Goal: Task Accomplishment & Management: Manage account settings

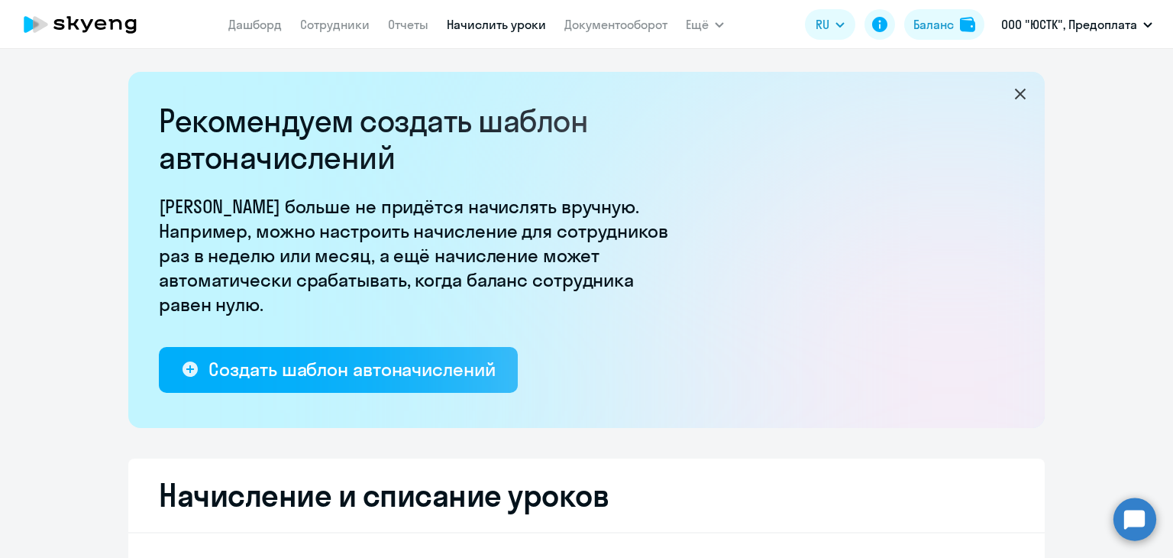
select select "10"
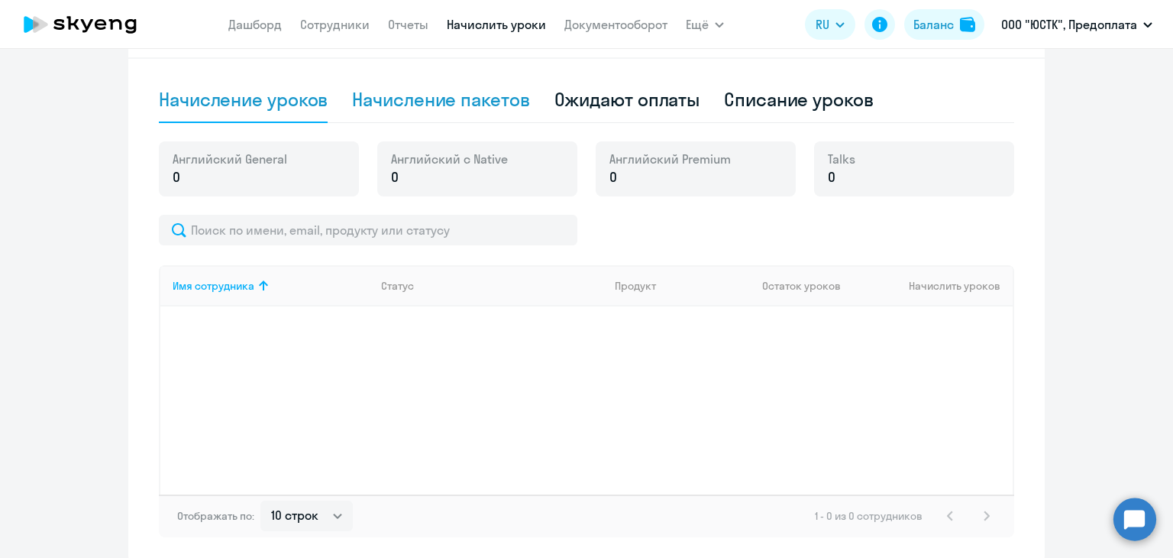
scroll to position [382, 0]
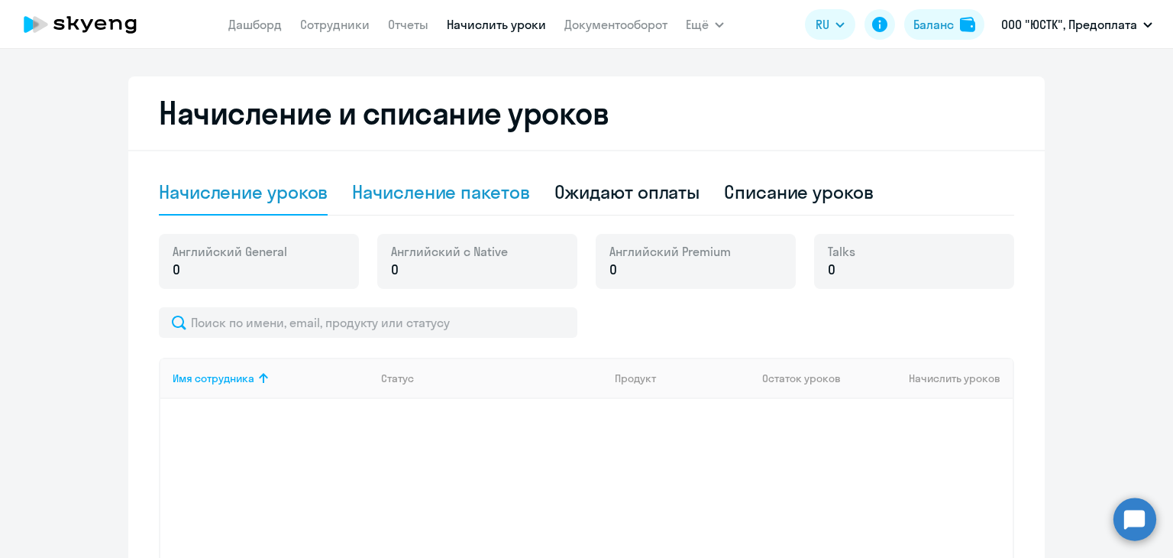
click at [449, 192] on div "Начисление пакетов" at bounding box center [440, 191] width 177 height 24
select select "10"
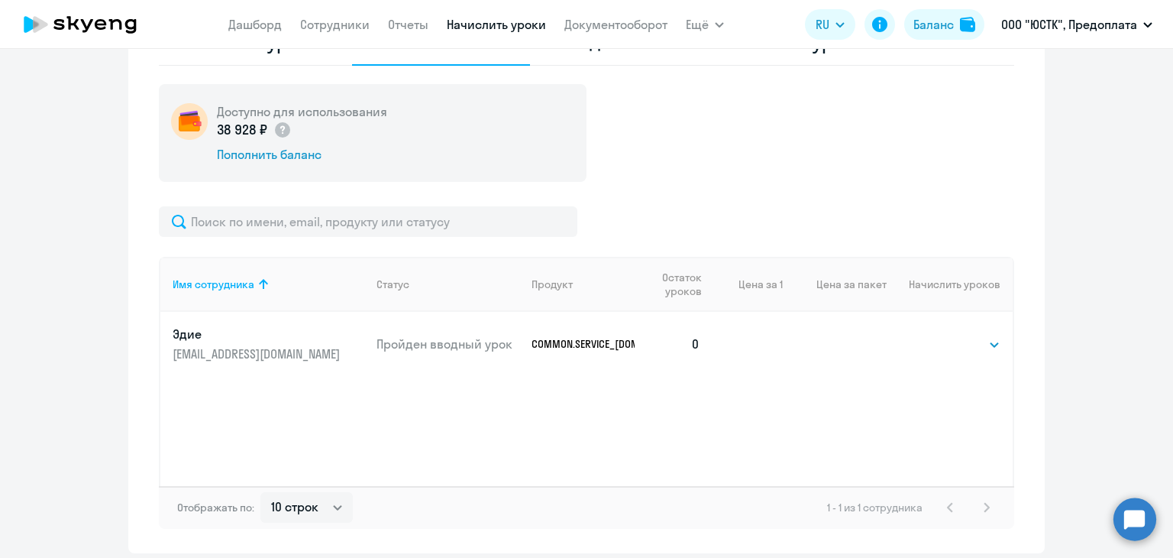
scroll to position [535, 0]
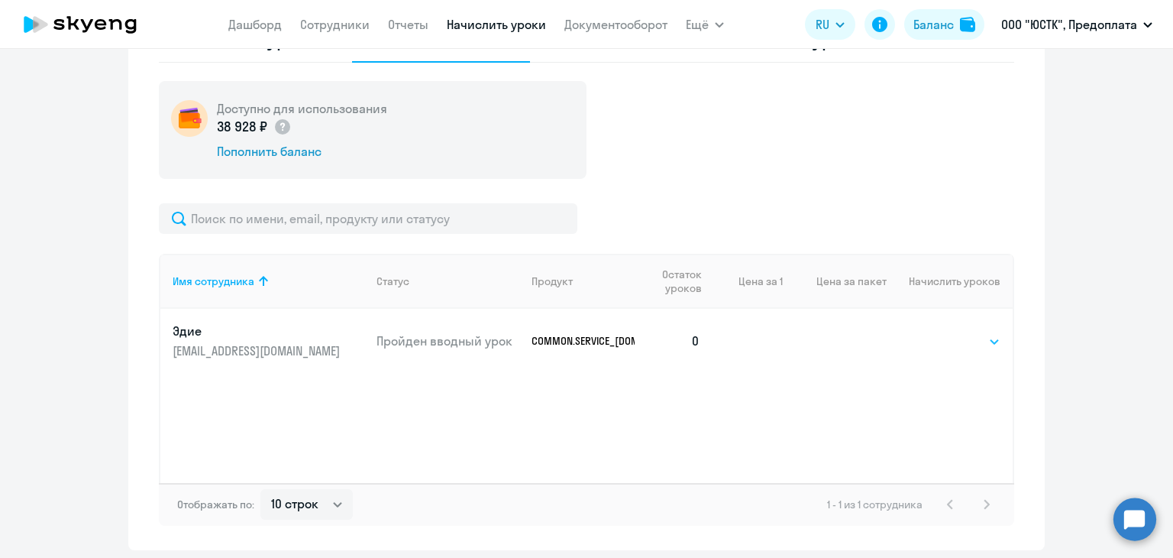
click at [976, 345] on select "Выбрать 24 36 48 72 96 108 144 192" at bounding box center [969, 341] width 63 height 18
select select "24"
click at [938, 332] on select "Выбрать 24 36 48 72 96 108 144 192" at bounding box center [969, 341] width 63 height 18
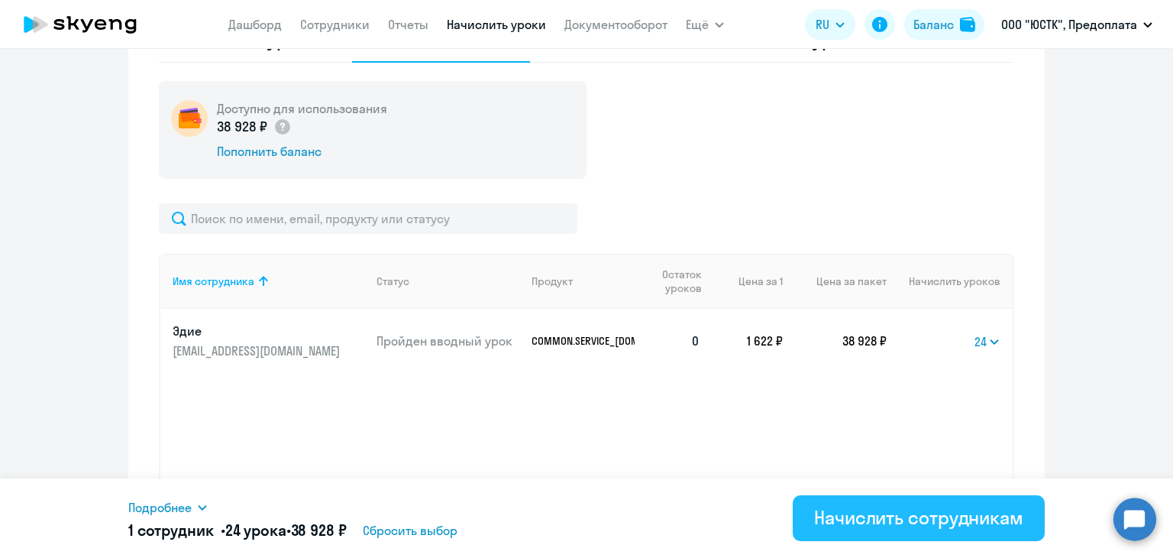
click at [882, 515] on div "Начислить сотрудникам" at bounding box center [918, 517] width 209 height 24
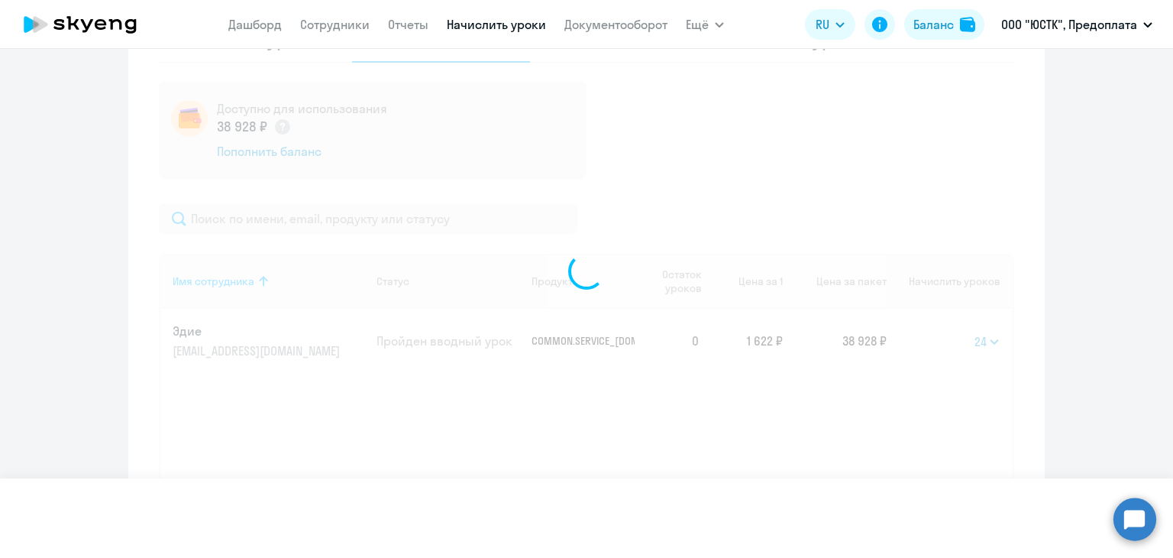
select select
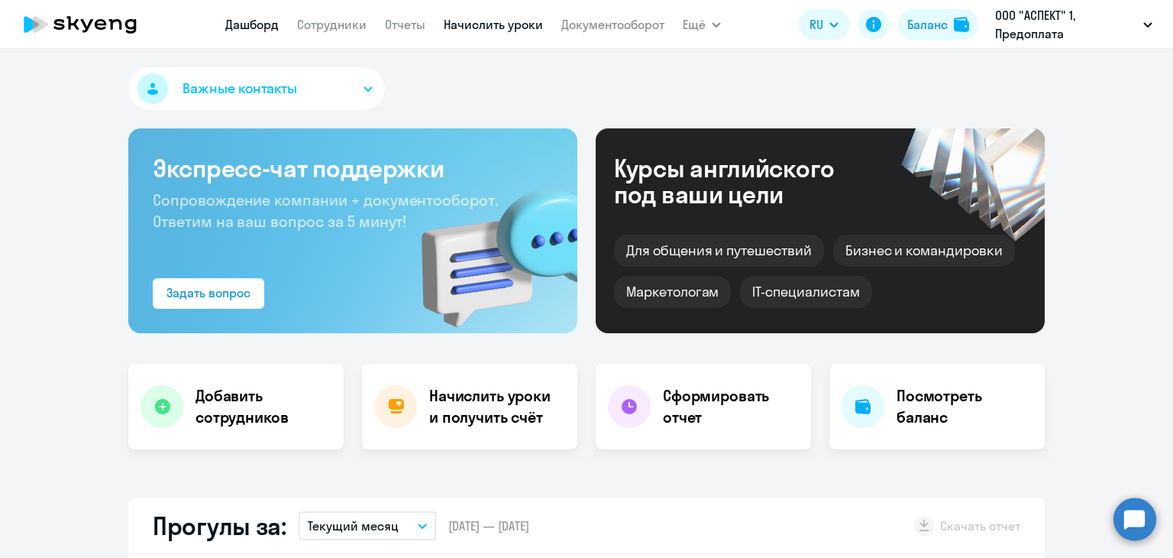
click at [501, 27] on link "Начислить уроки" at bounding box center [493, 24] width 99 height 15
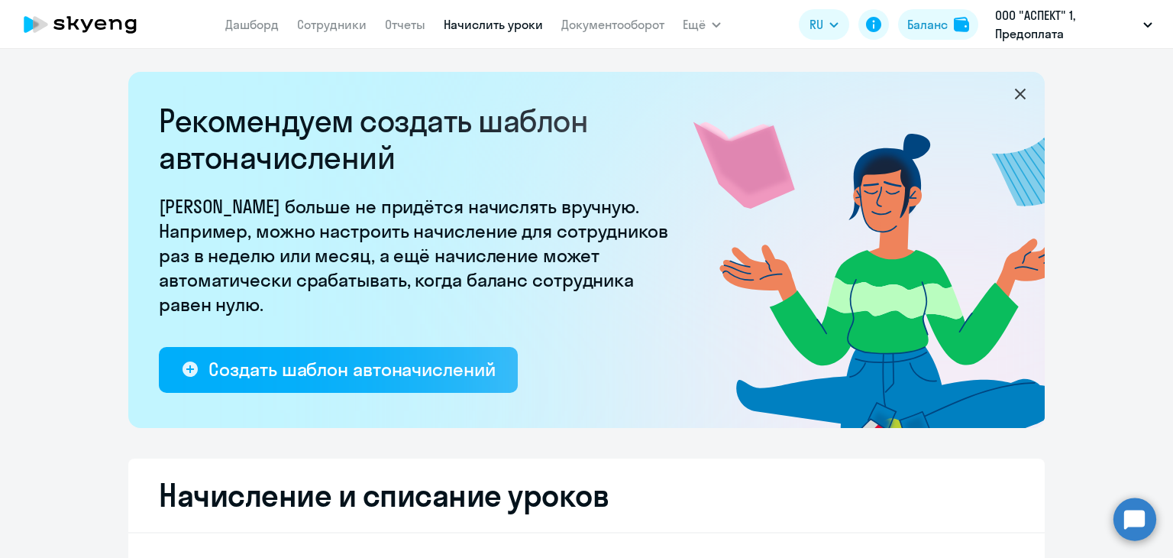
select select "10"
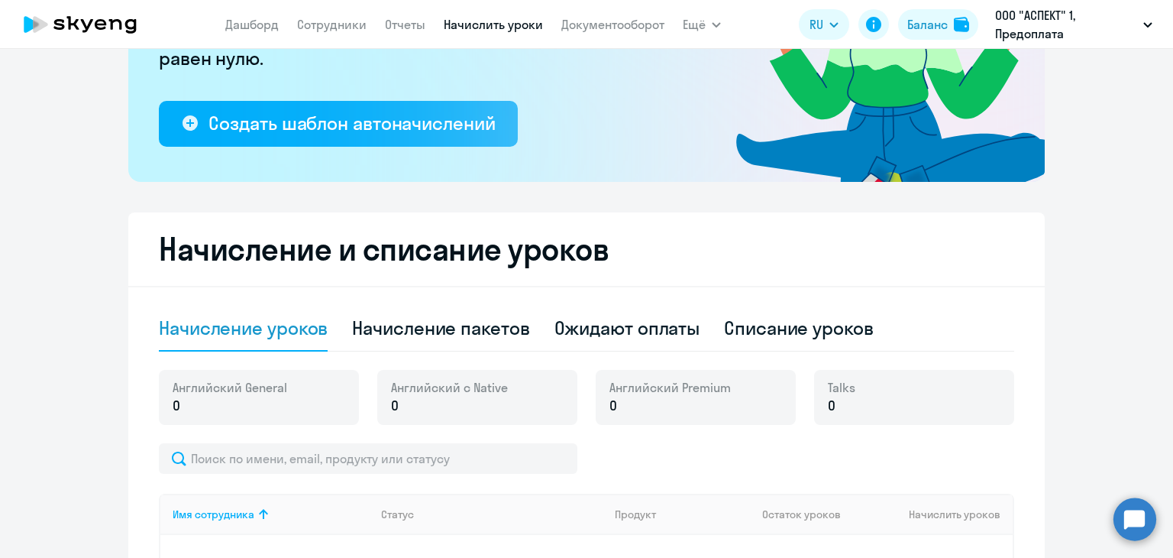
scroll to position [306, 0]
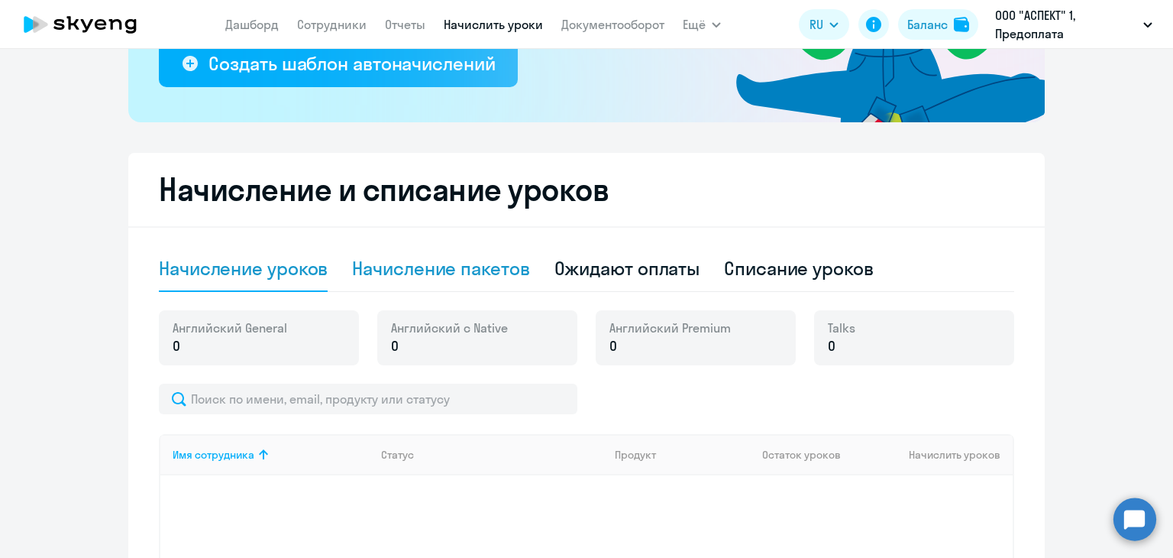
click at [440, 251] on div "Начисление пакетов" at bounding box center [440, 269] width 177 height 46
select select "10"
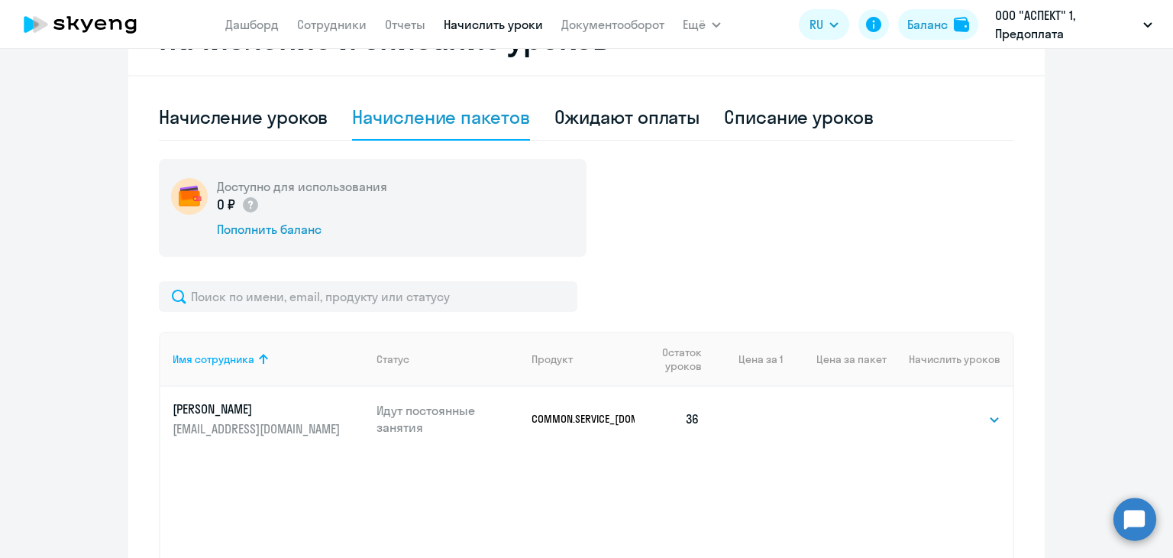
scroll to position [458, 0]
